Goal: Transaction & Acquisition: Purchase product/service

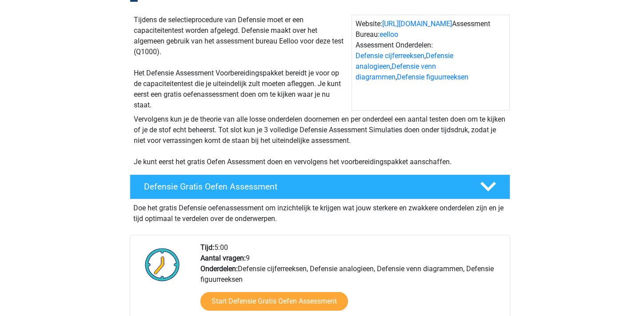
scroll to position [95, 0]
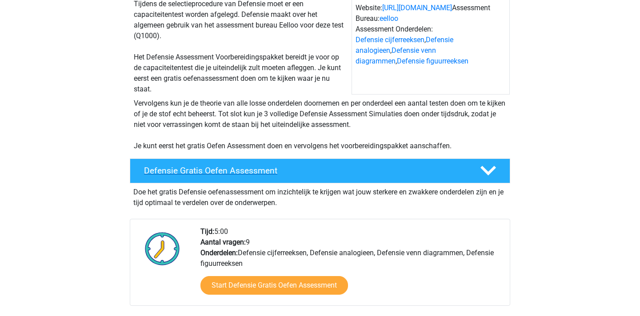
click at [202, 172] on h4 "Defensie Gratis Oefen Assessment" at bounding box center [305, 171] width 322 height 10
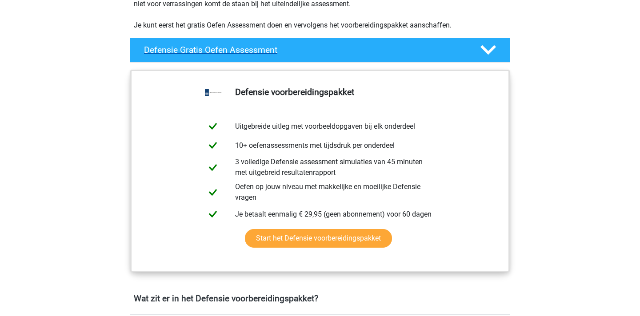
scroll to position [217, 0]
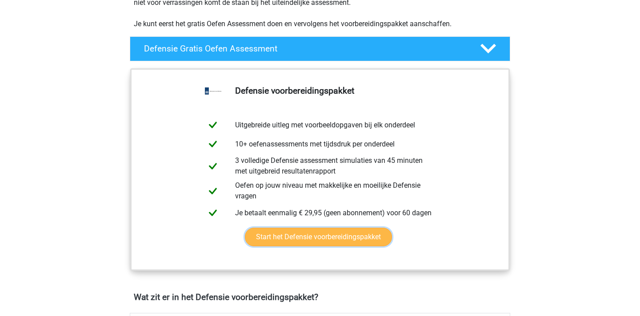
click at [278, 228] on link "Start het Defensie voorbereidingspakket" at bounding box center [318, 237] width 147 height 19
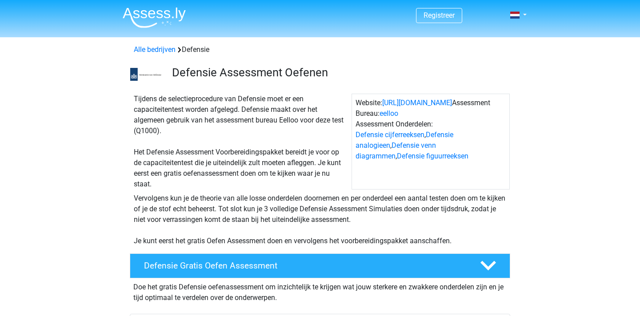
scroll to position [217, 0]
